Goal: Transaction & Acquisition: Purchase product/service

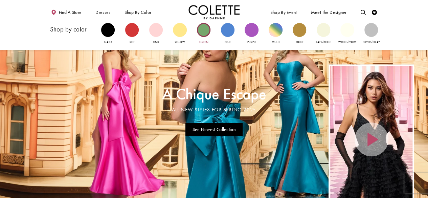
click at [206, 29] on div "Primary block" at bounding box center [204, 30] width 14 height 14
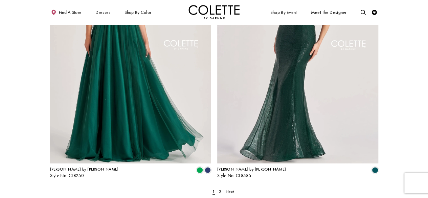
scroll to position [923, 0]
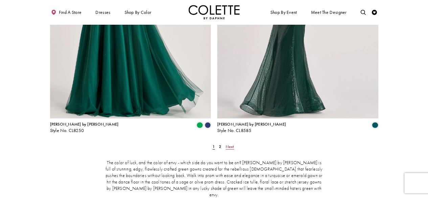
click at [228, 144] on span "Next" at bounding box center [229, 146] width 8 height 5
